Goal: Find specific page/section: Find specific page/section

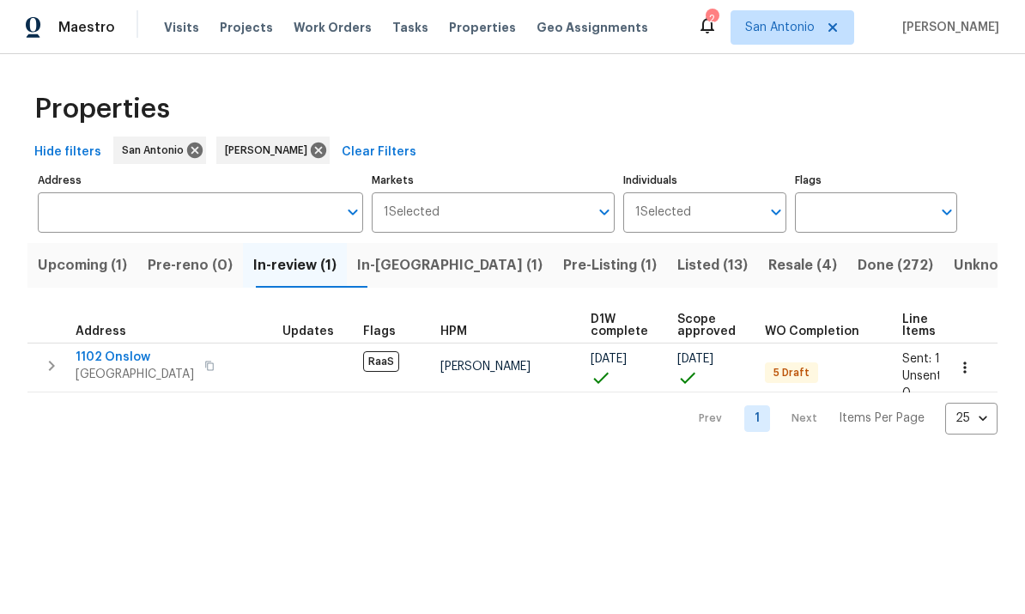
click at [112, 361] on span "1102 Onslow" at bounding box center [135, 357] width 118 height 17
click at [418, 270] on span "In-reno (1)" at bounding box center [449, 265] width 185 height 24
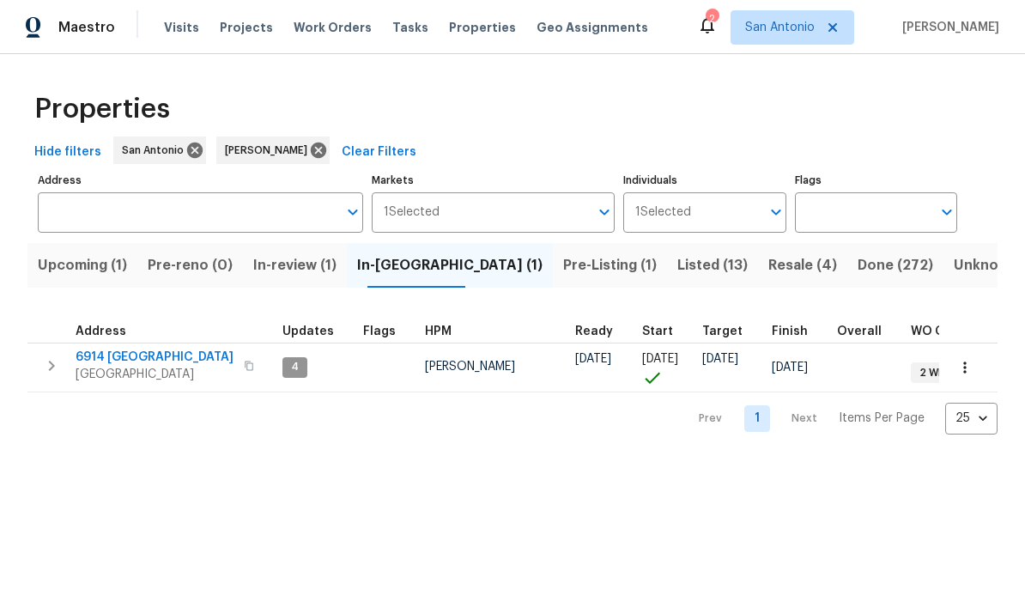
click at [119, 365] on span "6914 Port Bay" at bounding box center [155, 357] width 158 height 17
click at [563, 268] on span "Pre-Listing (1)" at bounding box center [610, 265] width 94 height 24
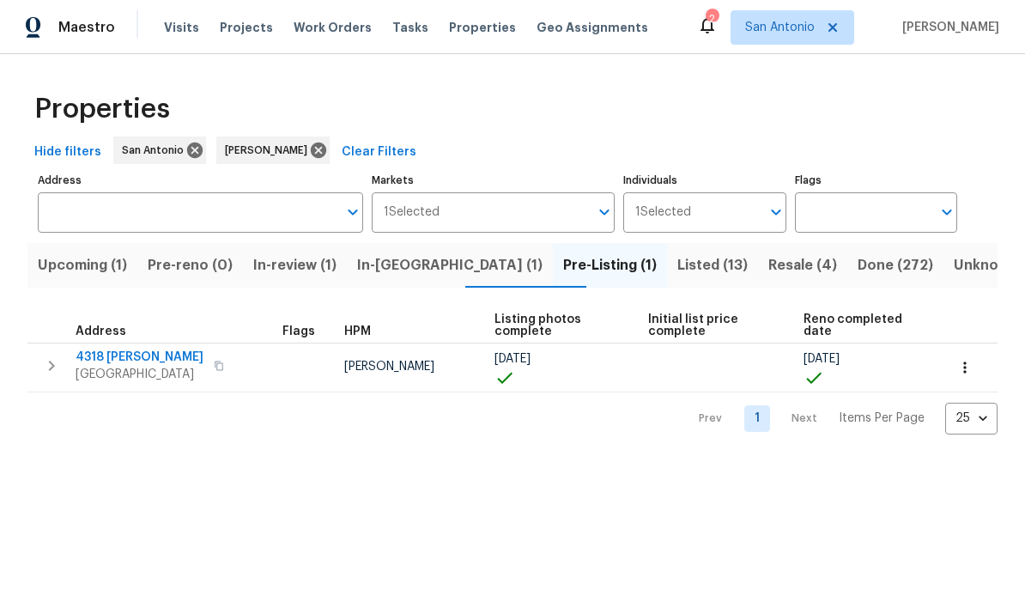
click at [119, 364] on span "4318 James Bowie" at bounding box center [140, 357] width 128 height 17
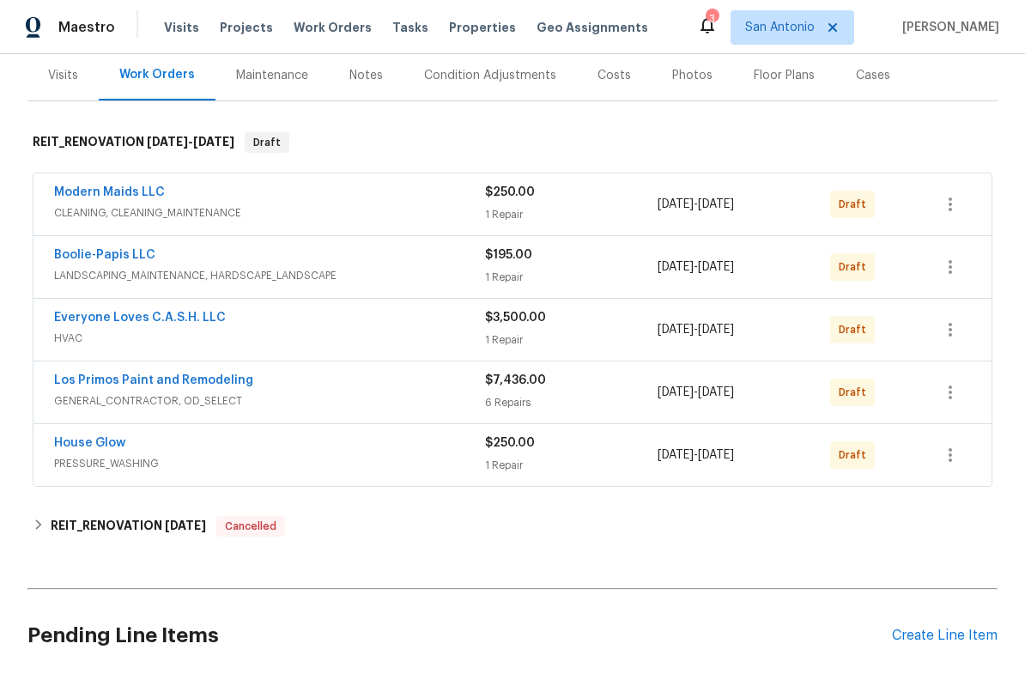
scroll to position [212, 0]
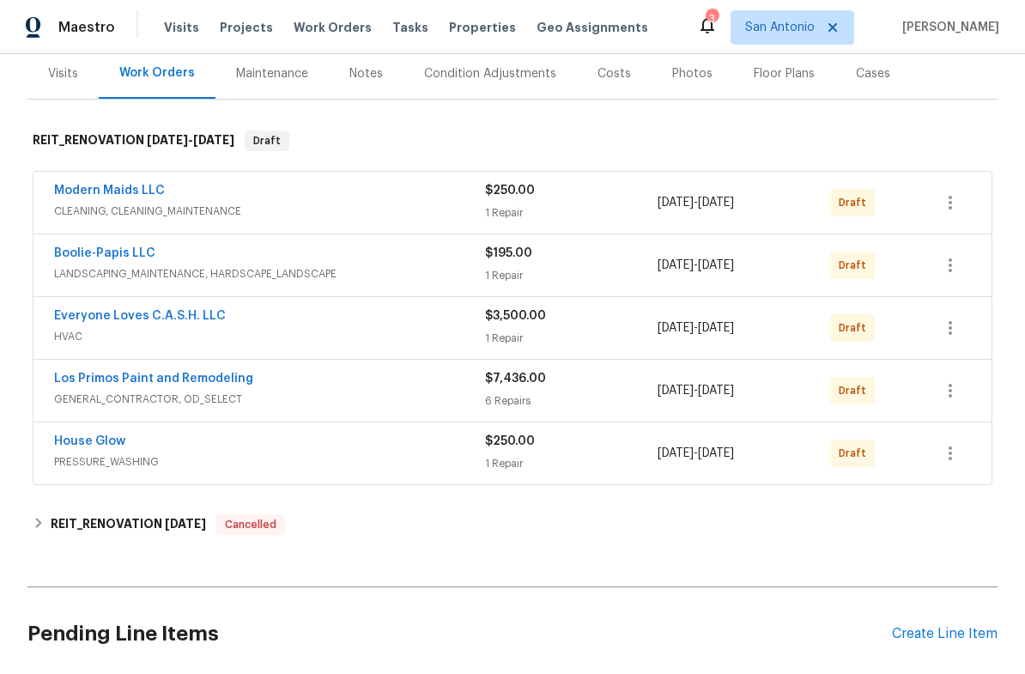
click at [246, 446] on div "House Glow" at bounding box center [269, 443] width 431 height 21
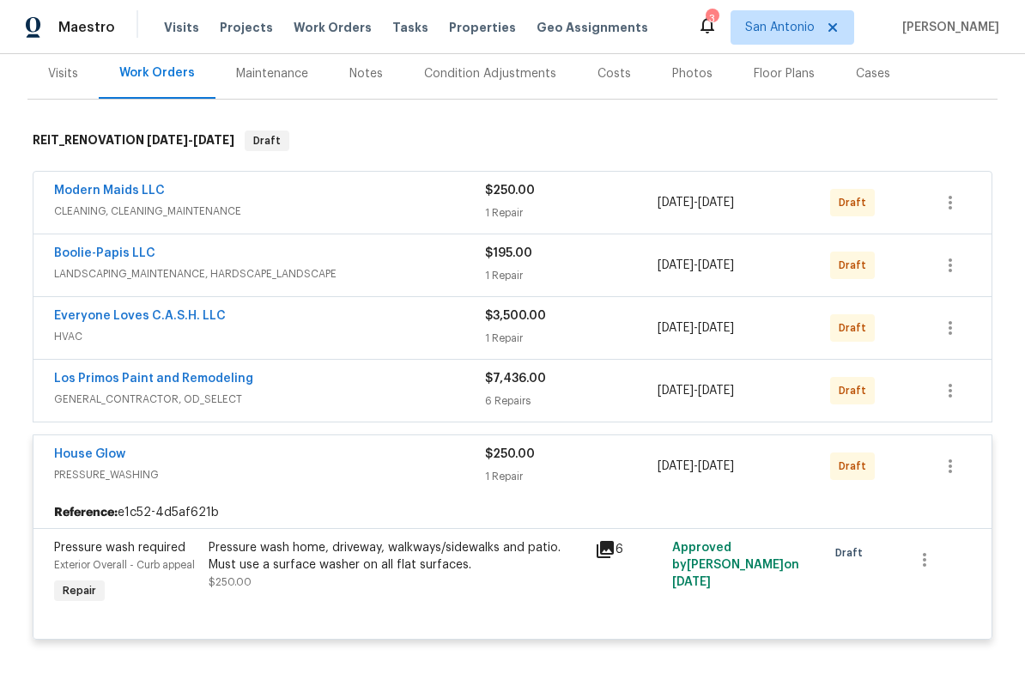
click at [262, 458] on div "House Glow" at bounding box center [269, 456] width 431 height 21
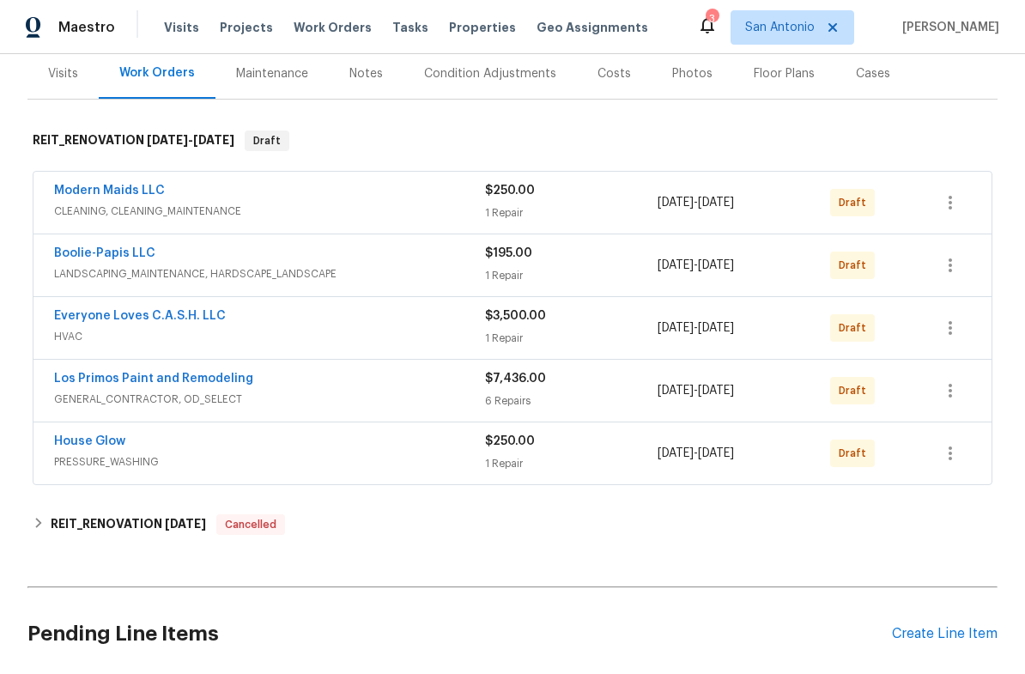
click at [303, 385] on div "Los Primos Paint and Remodeling" at bounding box center [269, 380] width 431 height 21
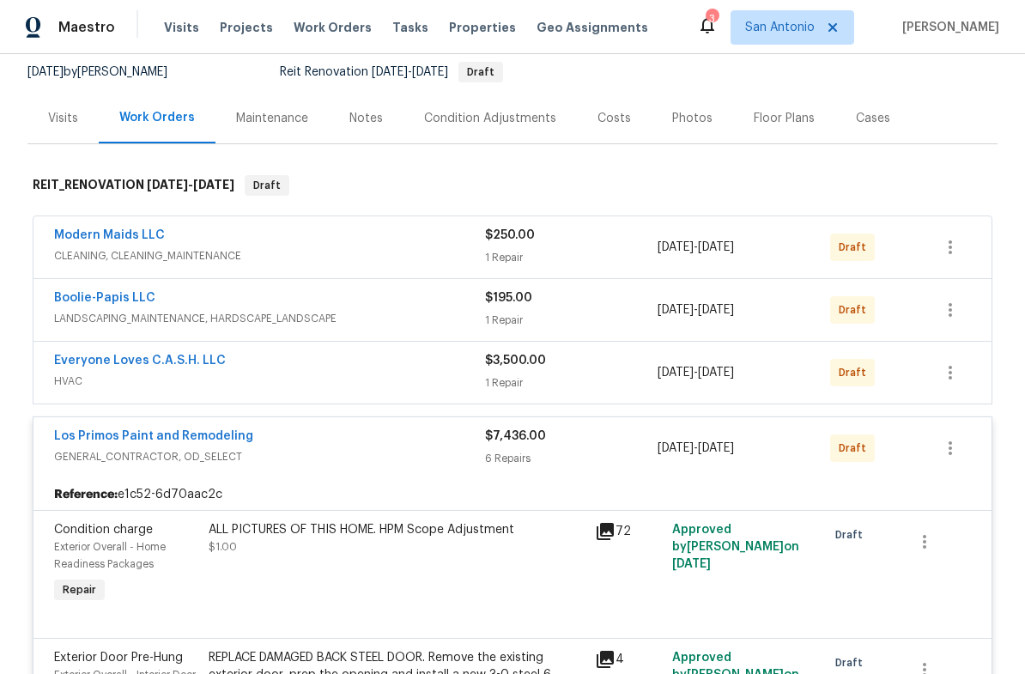
scroll to position [166, 0]
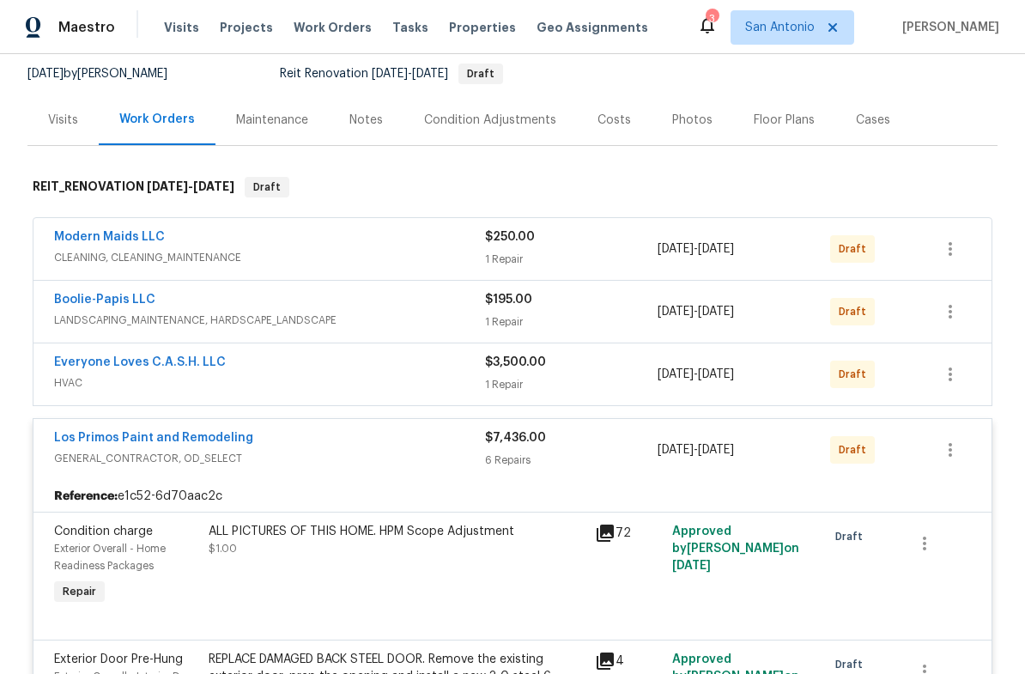
click at [306, 447] on div "Los Primos Paint and Remodeling" at bounding box center [269, 439] width 431 height 21
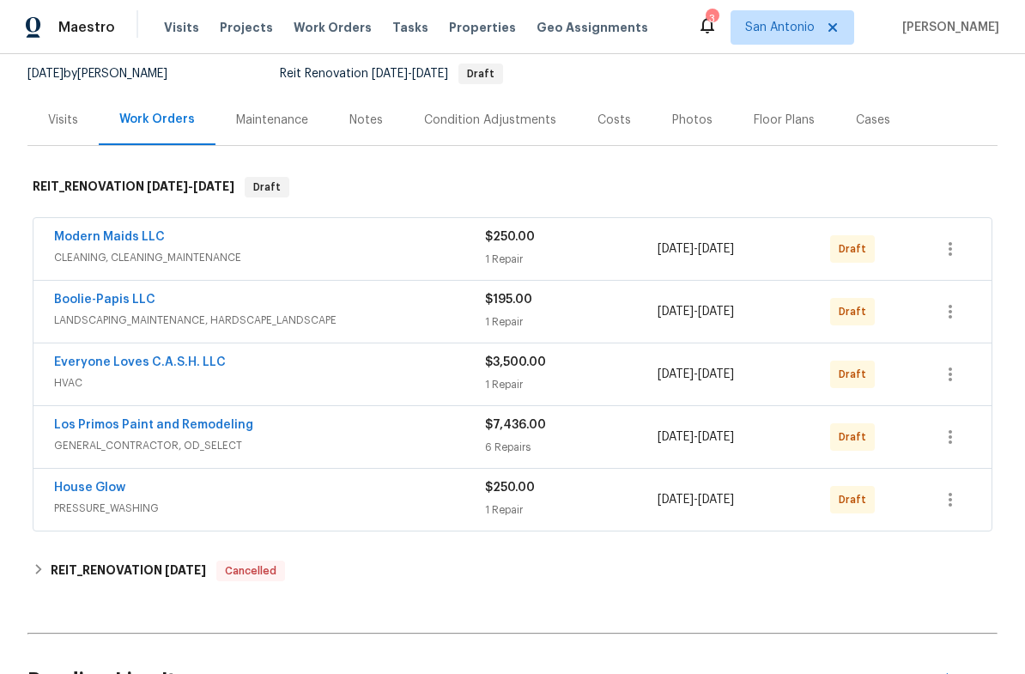
click at [294, 381] on span "HVAC" at bounding box center [269, 382] width 431 height 17
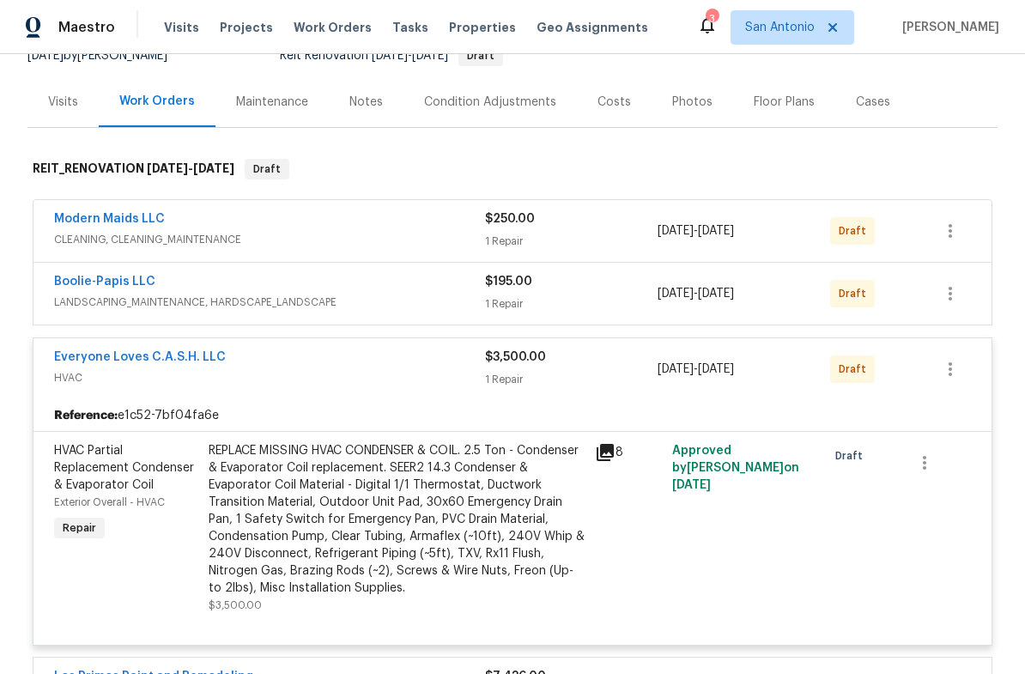
scroll to position [182, 0]
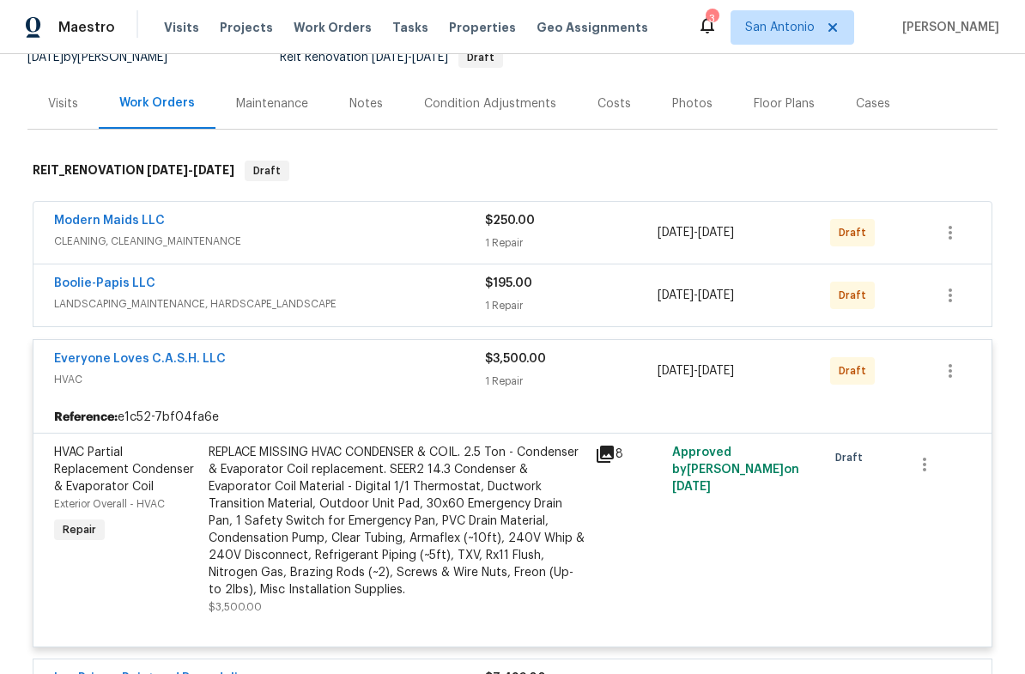
click at [287, 376] on span "HVAC" at bounding box center [269, 379] width 431 height 17
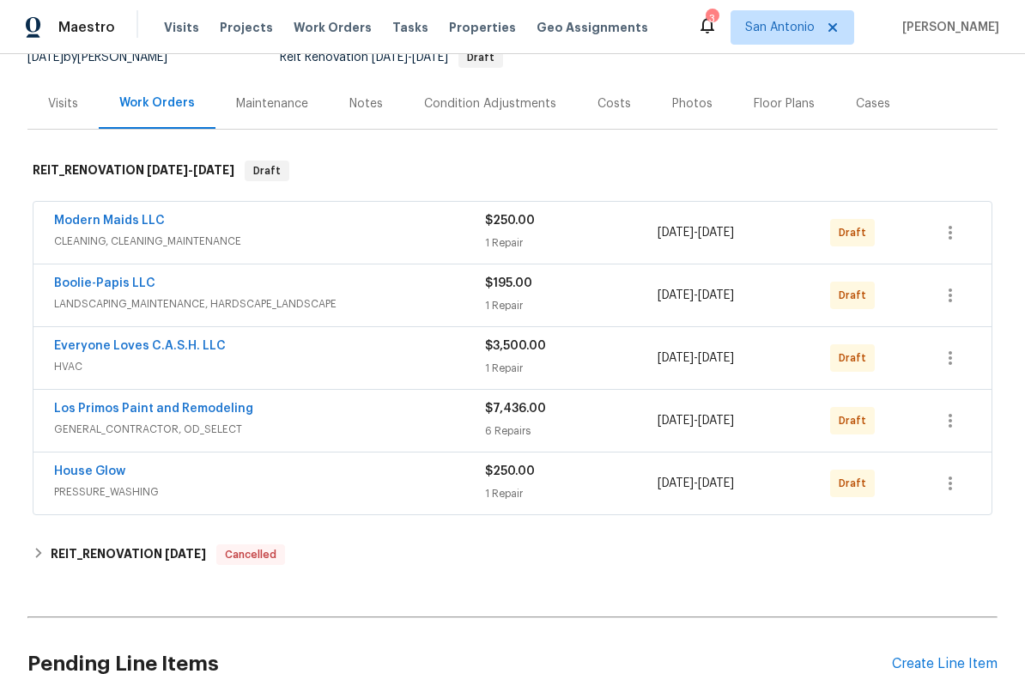
click at [334, 287] on div "Boolie-Papis LLC" at bounding box center [269, 285] width 431 height 21
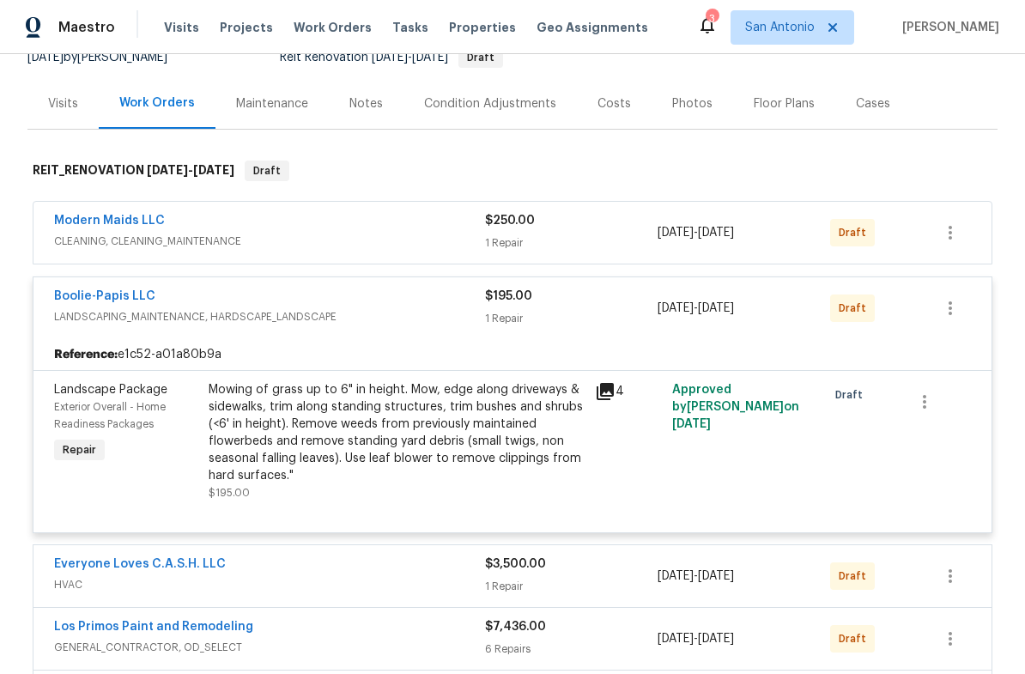
click at [361, 306] on div "Boolie-Papis LLC" at bounding box center [269, 298] width 431 height 21
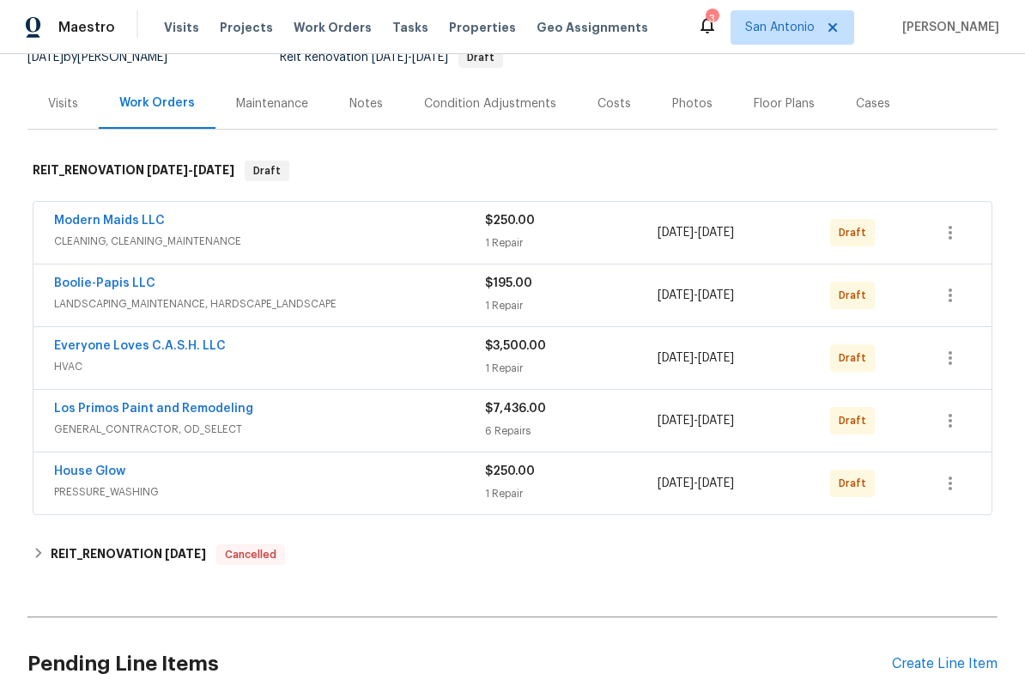
click at [334, 225] on div "Modern Maids LLC" at bounding box center [269, 222] width 431 height 21
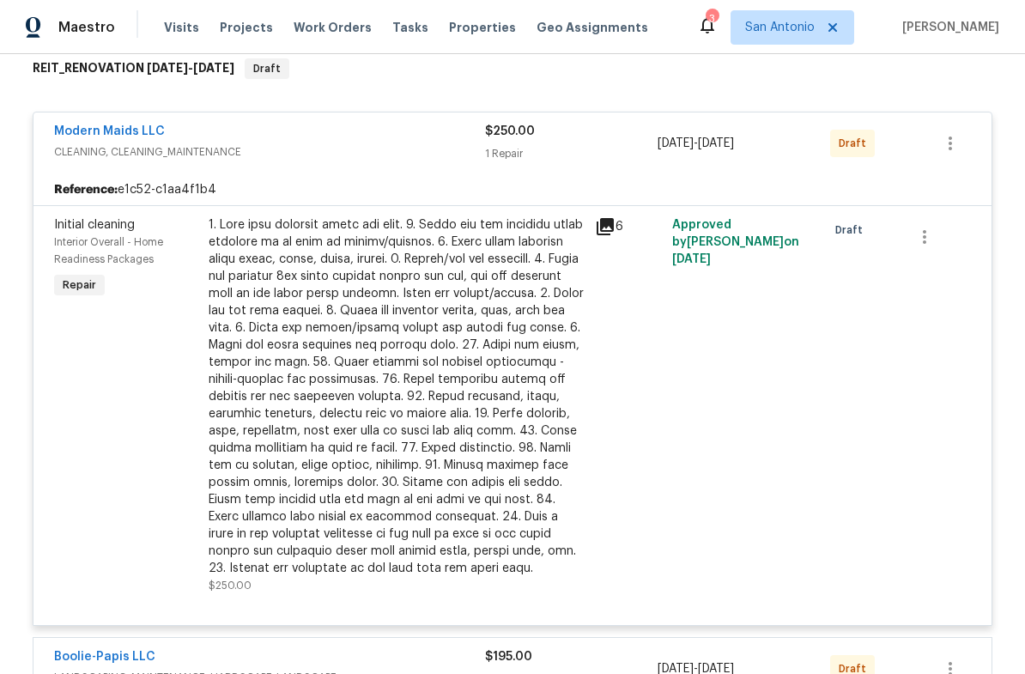
scroll to position [175, 0]
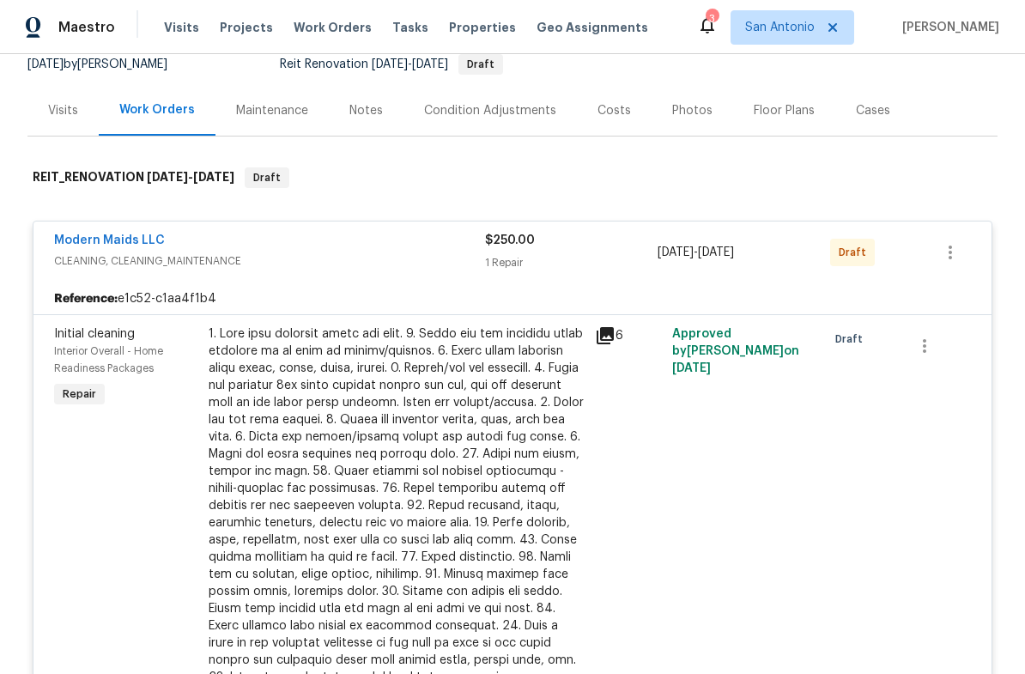
click at [323, 248] on div "Modern Maids LLC" at bounding box center [269, 242] width 431 height 21
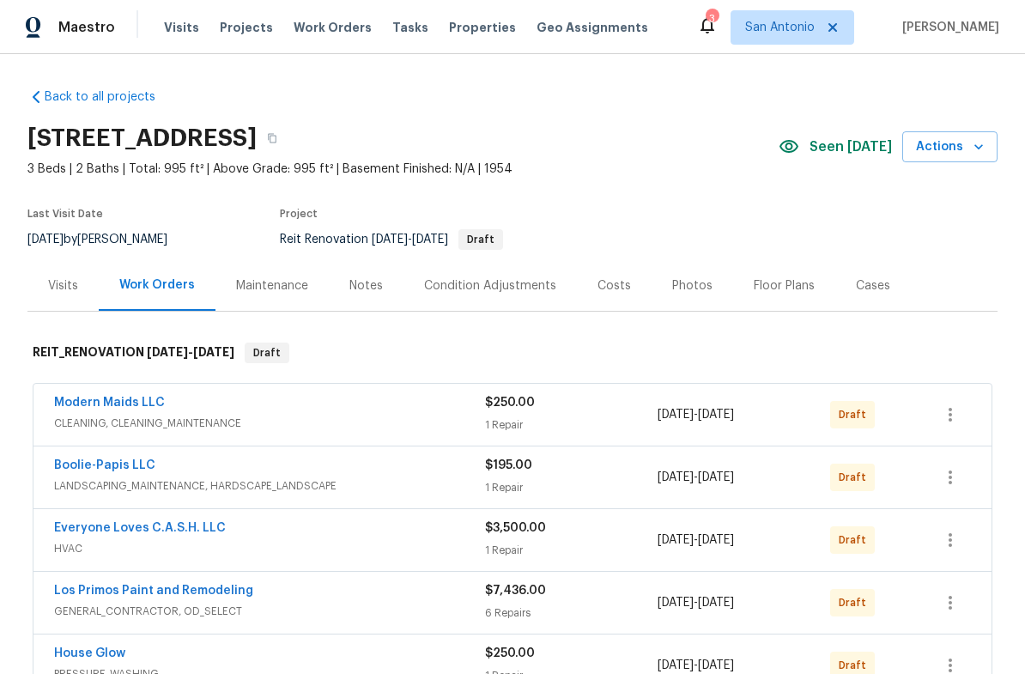
scroll to position [0, 0]
click at [366, 286] on div "Notes" at bounding box center [365, 285] width 33 height 17
